Goal: Check status

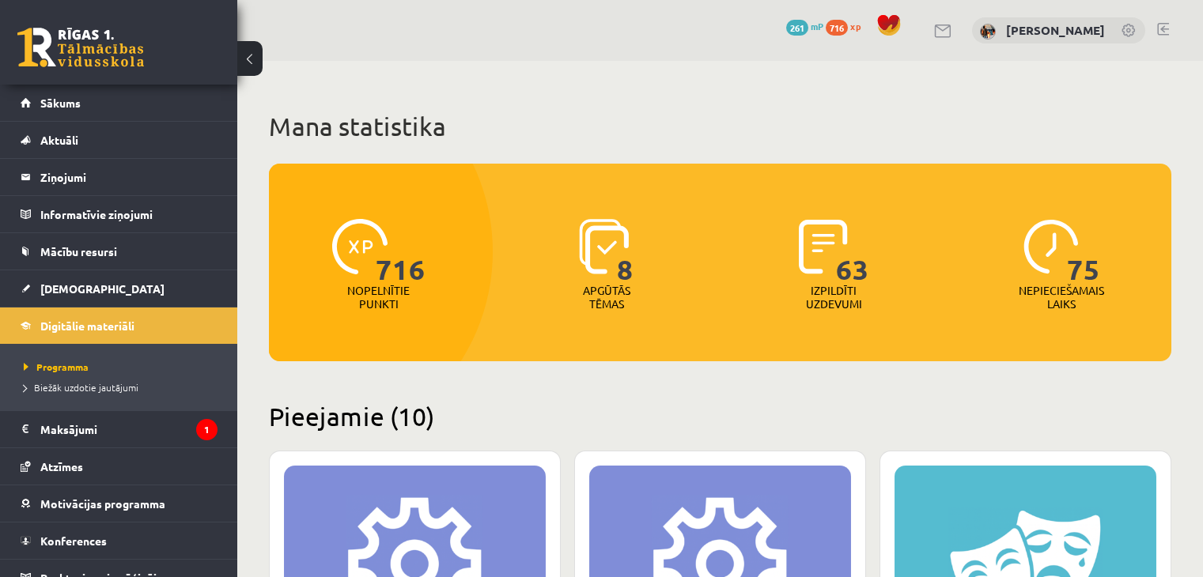
scroll to position [1107, 0]
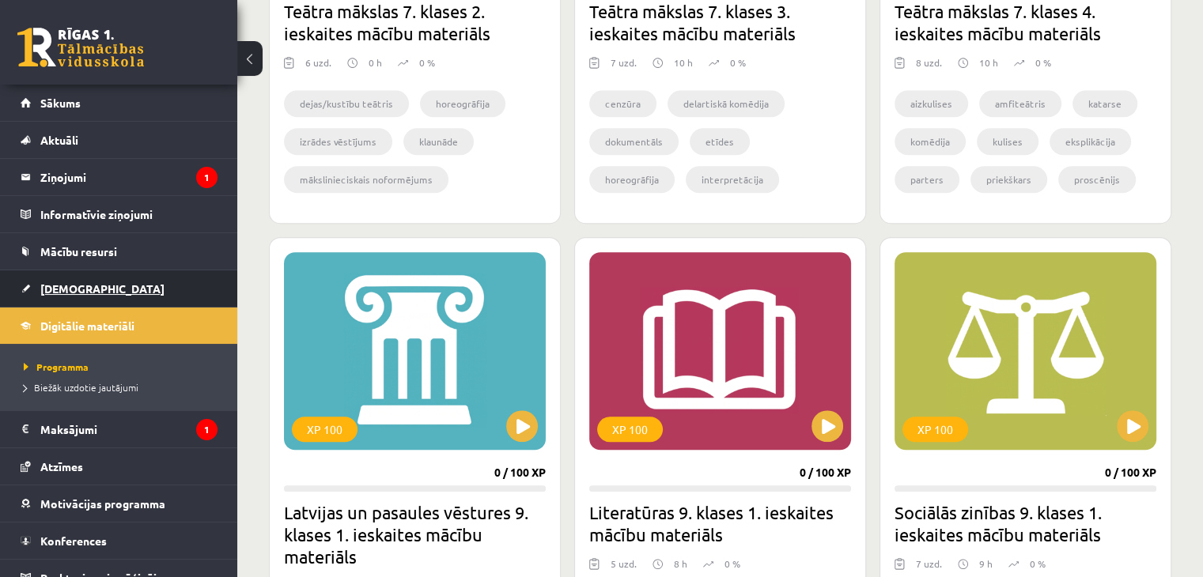
click at [108, 288] on link "[DEMOGRAPHIC_DATA]" at bounding box center [119, 288] width 197 height 36
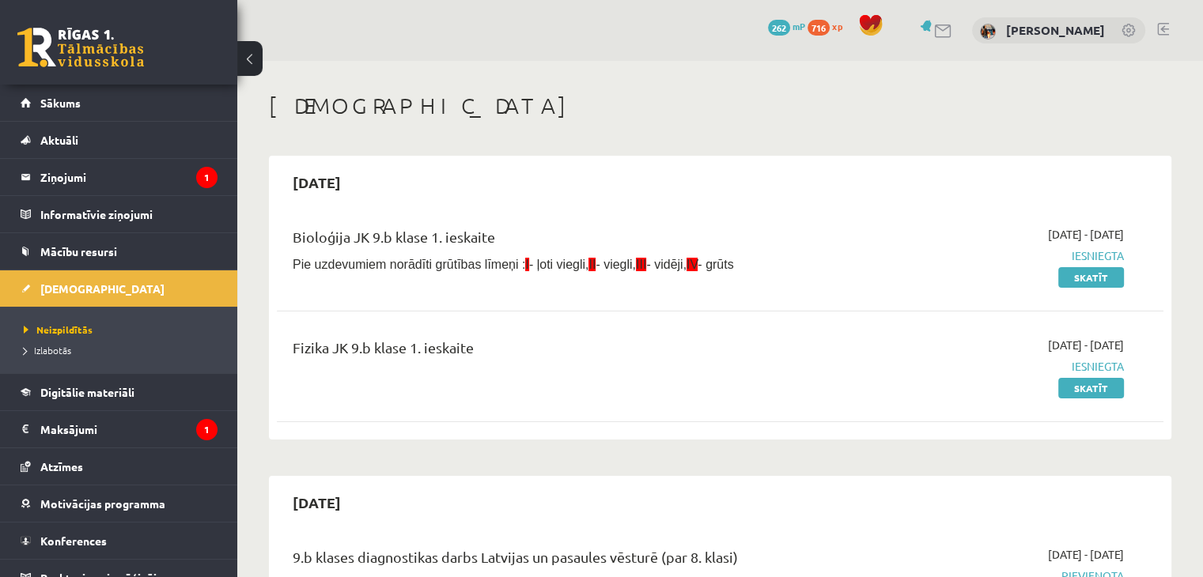
click at [60, 350] on span "Izlabotās" at bounding box center [47, 350] width 47 height 13
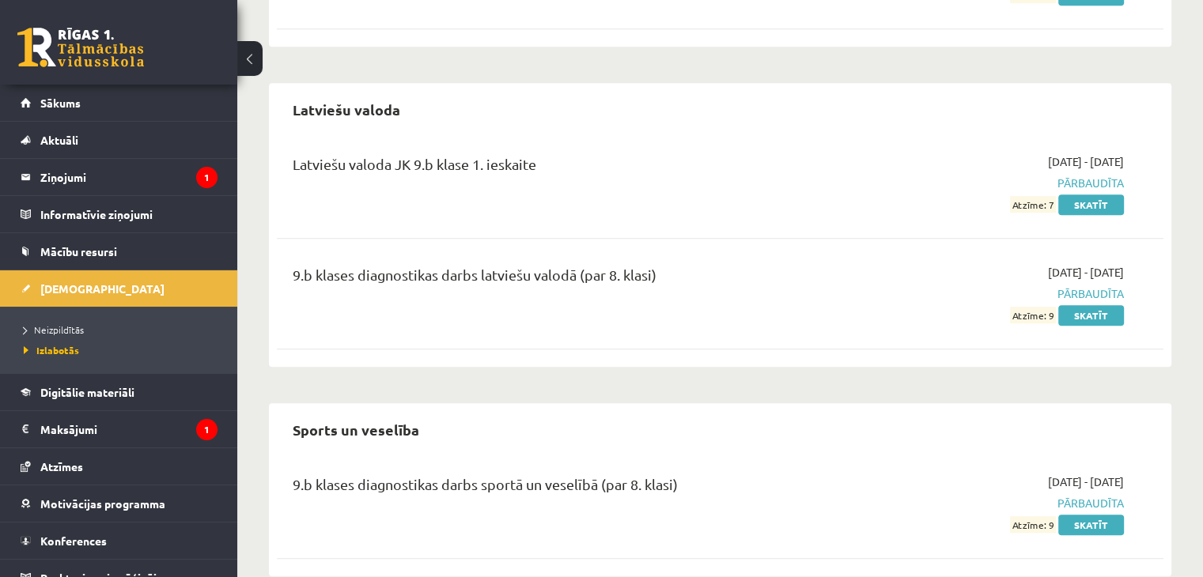
scroll to position [1063, 0]
